Goal: Task Accomplishment & Management: Use online tool/utility

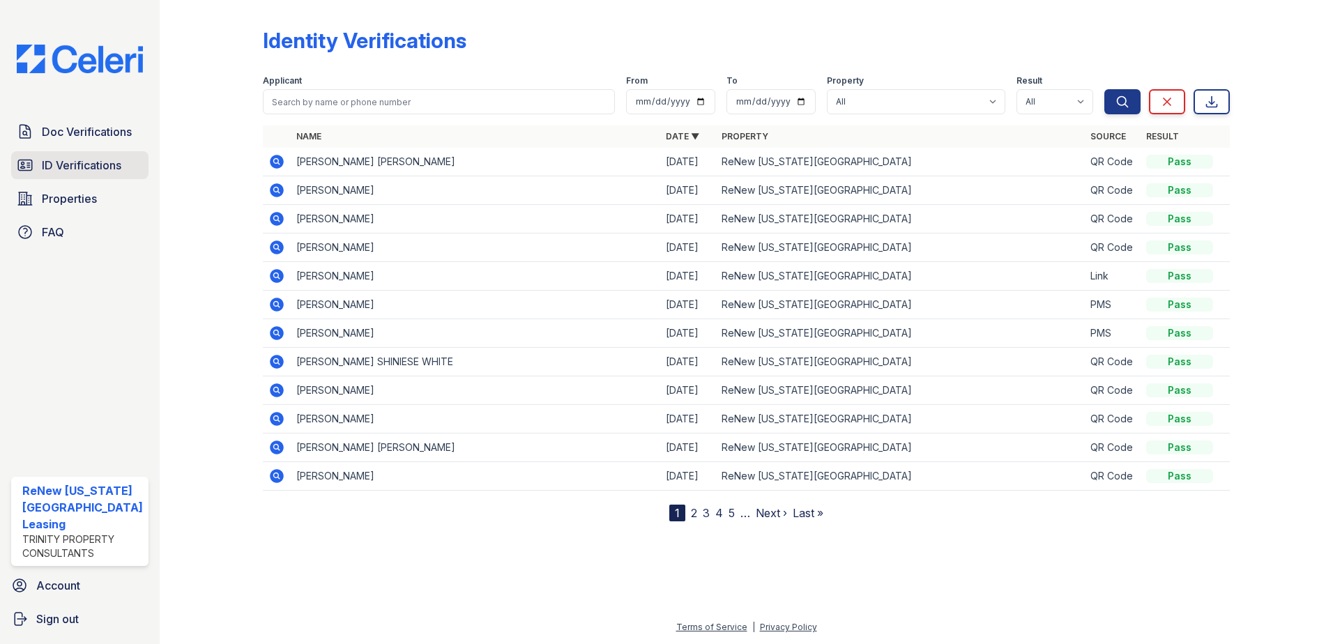
click at [78, 161] on span "ID Verifications" at bounding box center [81, 165] width 79 height 17
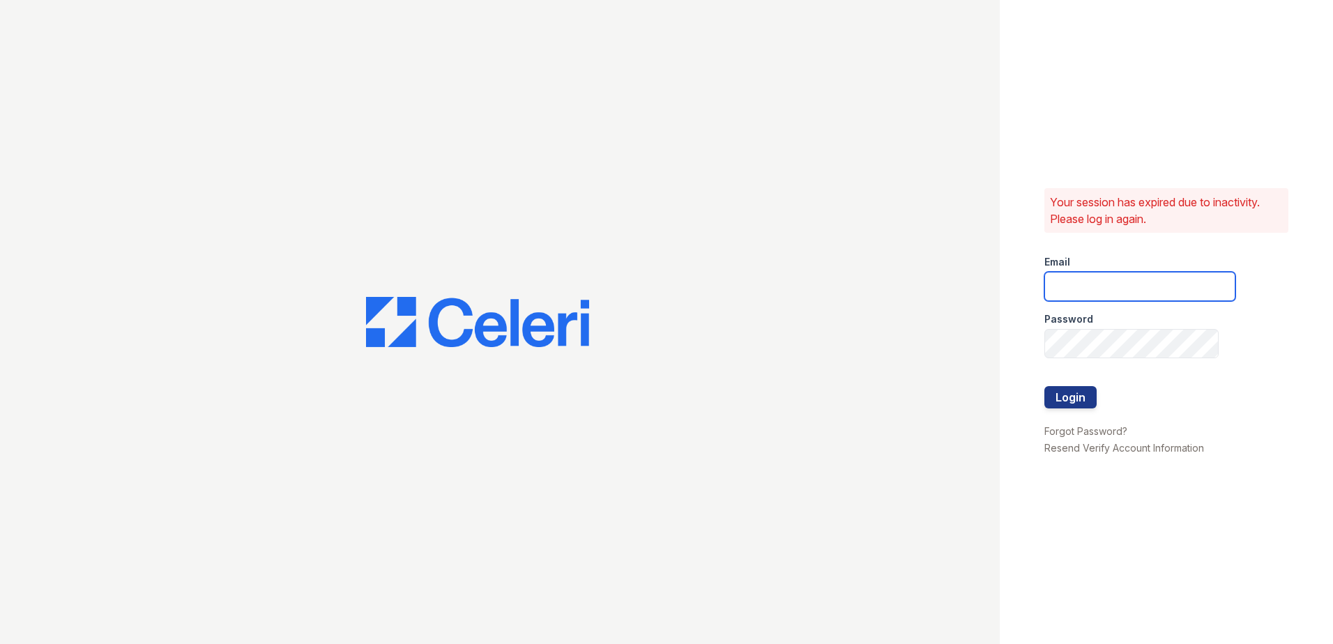
type input "renewvirginiabeach@trinity-pm.com"
click at [1052, 388] on button "Login" at bounding box center [1070, 397] width 52 height 22
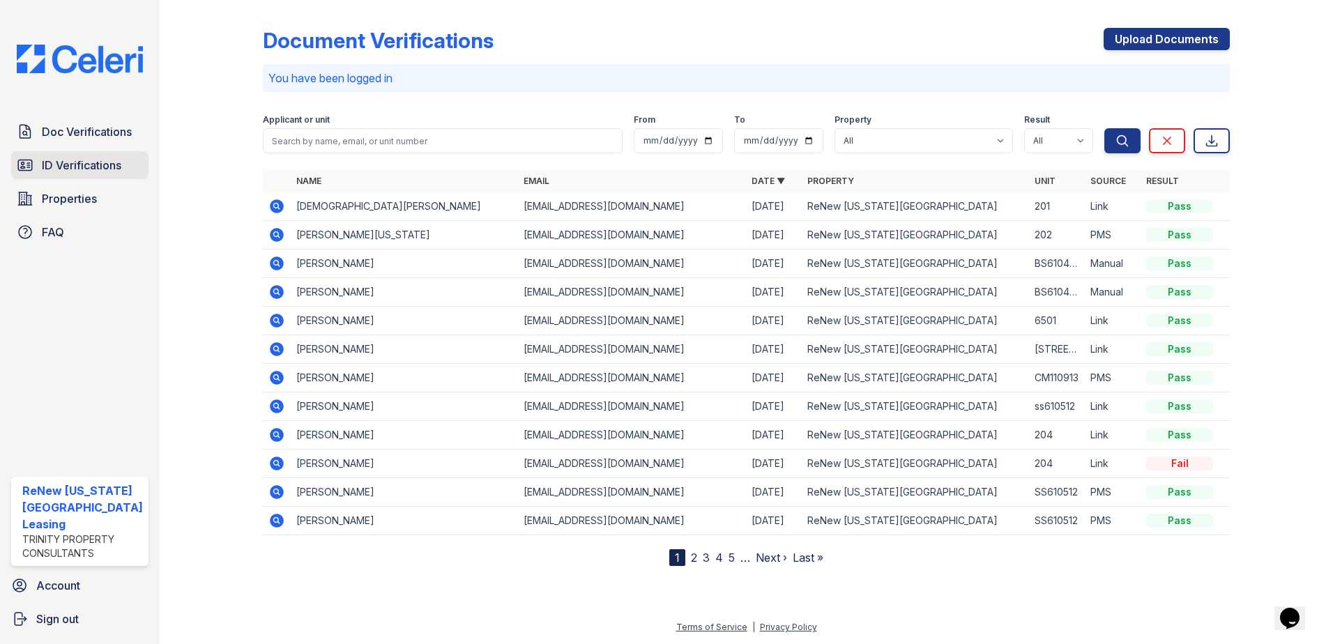
click at [102, 172] on span "ID Verifications" at bounding box center [81, 165] width 79 height 17
